Goal: Navigation & Orientation: Find specific page/section

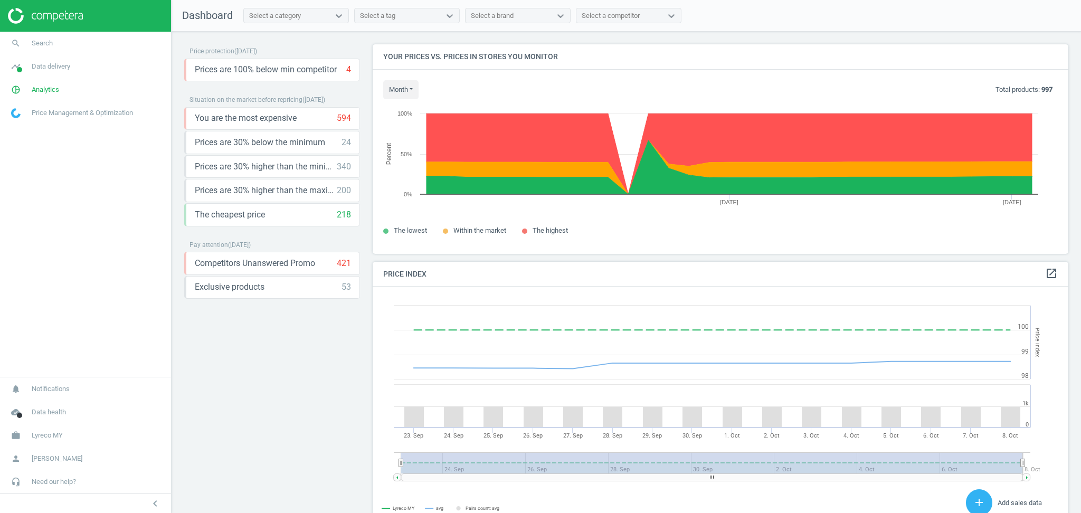
scroll to position [231, 706]
click at [52, 432] on span "Lyreco MY" at bounding box center [47, 436] width 31 height 10
click at [48, 406] on span "Switch campaign" at bounding box center [35, 404] width 47 height 8
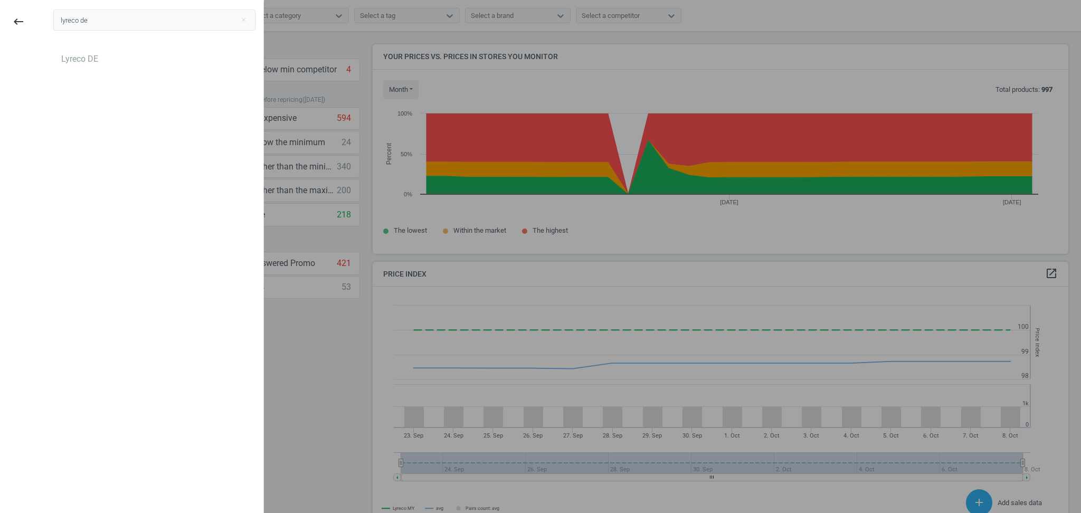
type input "lyreco de"
click at [71, 59] on div "Lyreco DE" at bounding box center [79, 59] width 37 height 12
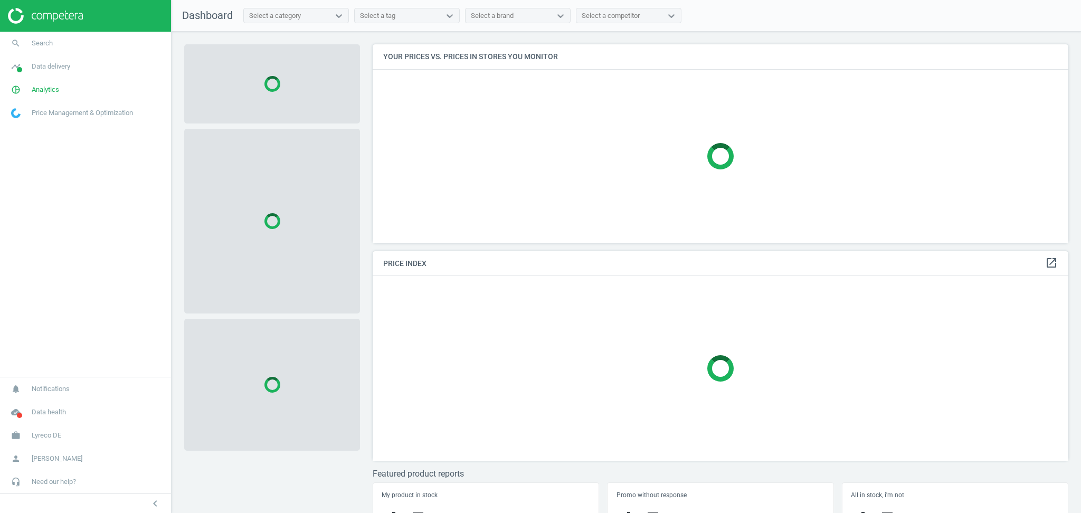
scroll to position [221, 706]
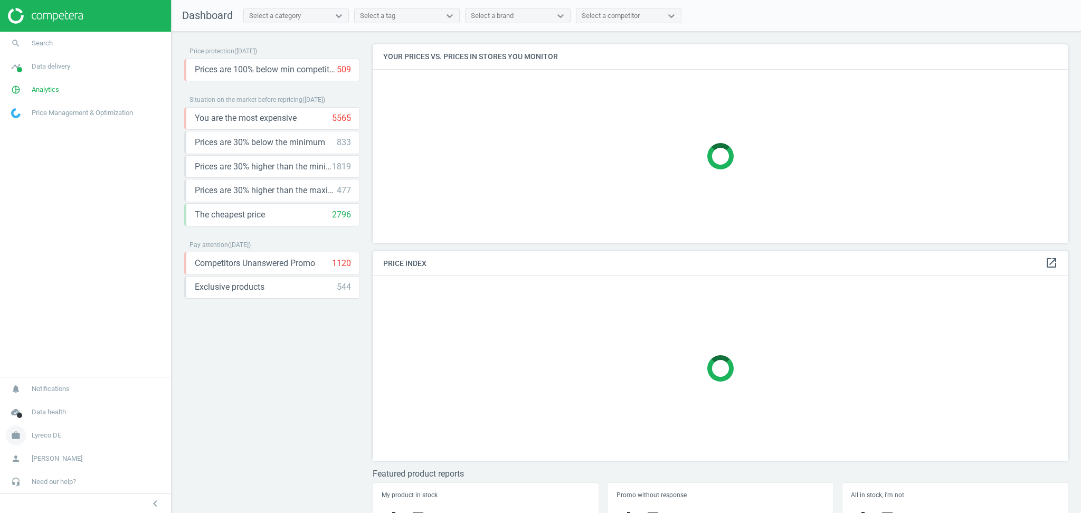
click at [54, 437] on span "Lyreco DE" at bounding box center [47, 436] width 30 height 10
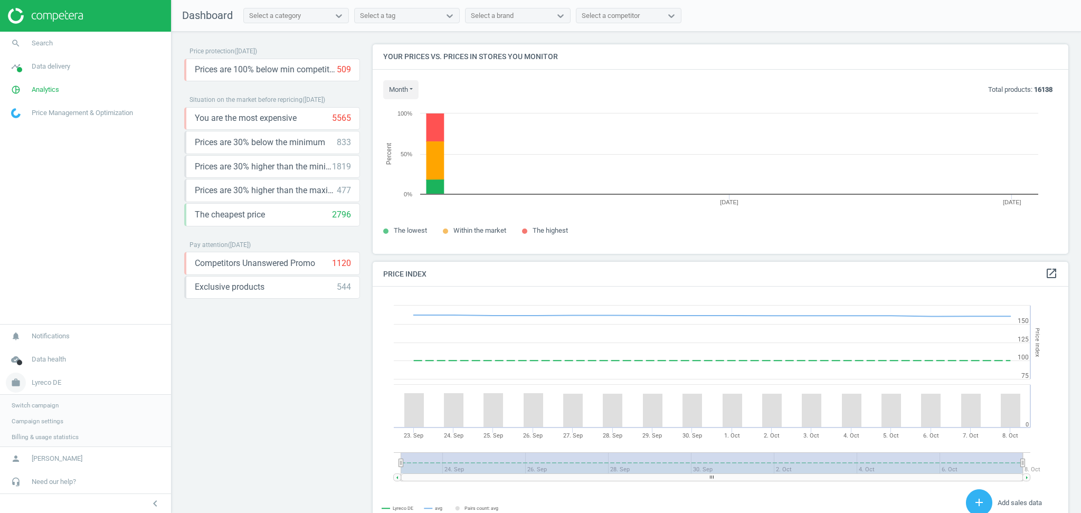
scroll to position [264, 706]
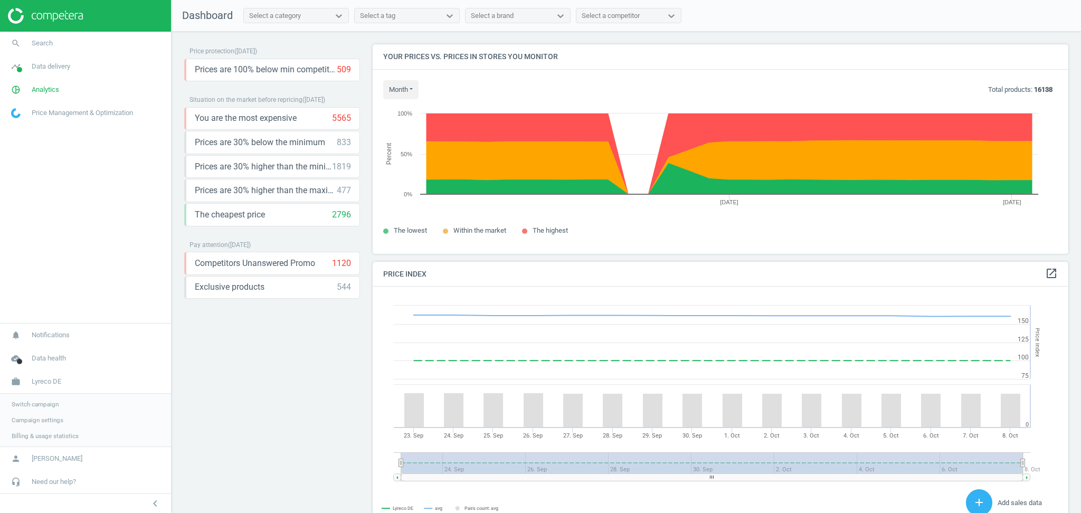
click at [43, 401] on span "Switch campaign" at bounding box center [35, 404] width 47 height 8
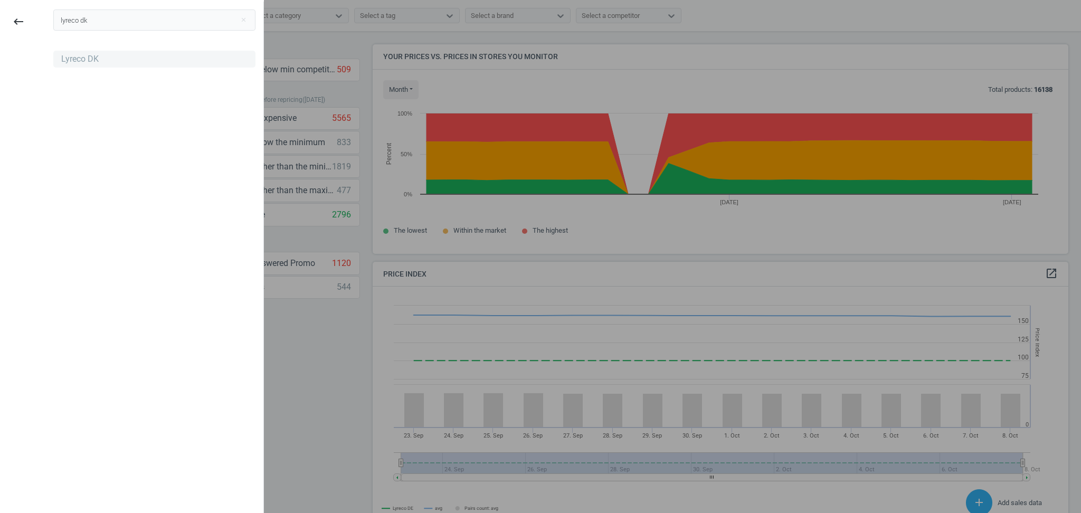
type input "lyreco dk"
click at [82, 62] on div "Lyreco DK" at bounding box center [79, 59] width 37 height 12
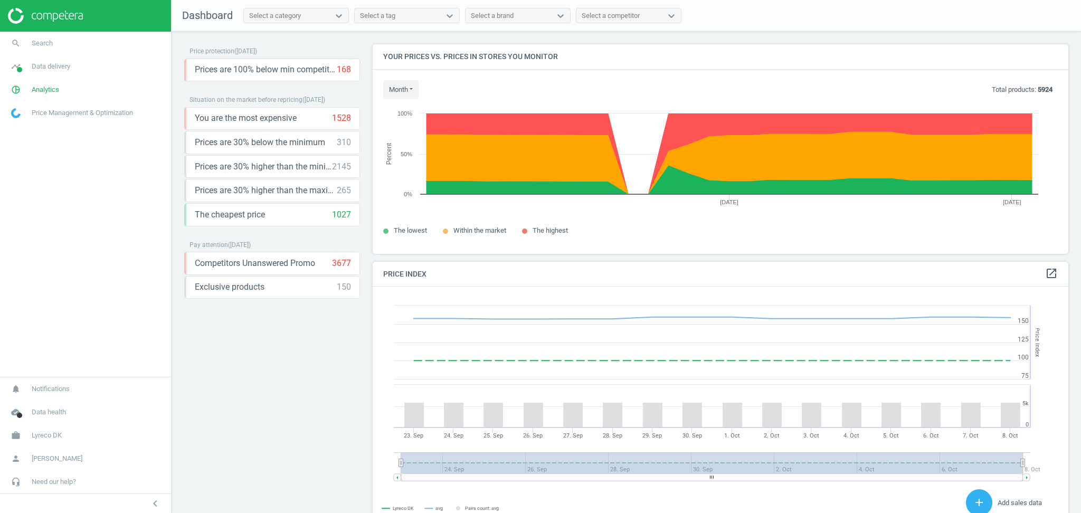
scroll to position [231, 706]
